Goal: Task Accomplishment & Management: Complete application form

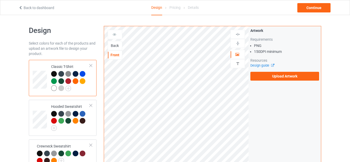
click at [120, 47] on div "Back" at bounding box center [115, 45] width 14 height 5
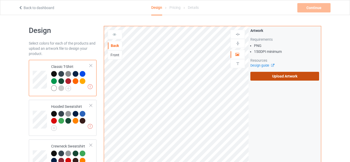
click at [272, 78] on label "Upload Artwork" at bounding box center [284, 76] width 69 height 9
click at [0, 0] on input "Upload Artwork" at bounding box center [0, 0] width 0 height 0
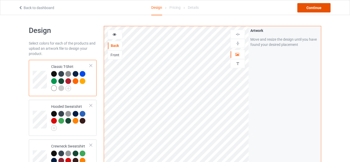
click at [317, 8] on div "Continue" at bounding box center [313, 7] width 33 height 9
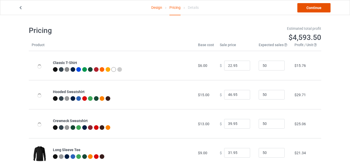
click at [307, 7] on link "Continue" at bounding box center [313, 7] width 33 height 9
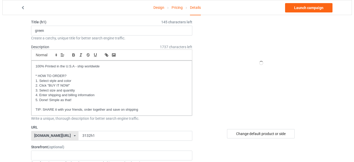
scroll to position [52, 0]
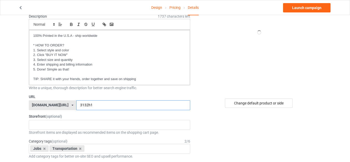
click at [86, 105] on input "3132h1" at bounding box center [133, 105] width 114 height 10
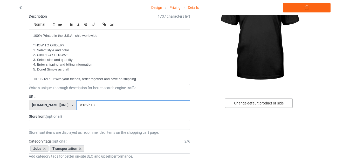
type input "3132h13"
click at [255, 103] on div "Change default product or side" at bounding box center [259, 103] width 68 height 9
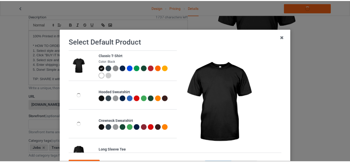
scroll to position [46, 0]
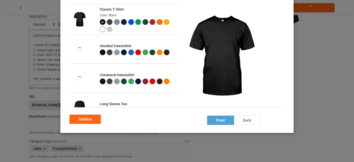
click at [246, 119] on div "back" at bounding box center [247, 120] width 26 height 9
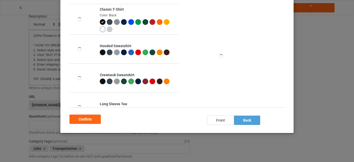
click at [87, 120] on div "Confirm" at bounding box center [84, 119] width 31 height 9
click at [85, 118] on label "Storefront (optional)" at bounding box center [109, 116] width 161 height 5
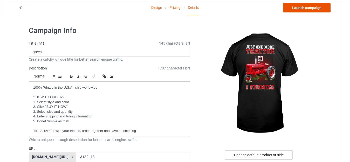
click at [307, 9] on link "Launch campaign" at bounding box center [306, 7] width 47 height 9
